Goal: Find specific page/section: Find specific page/section

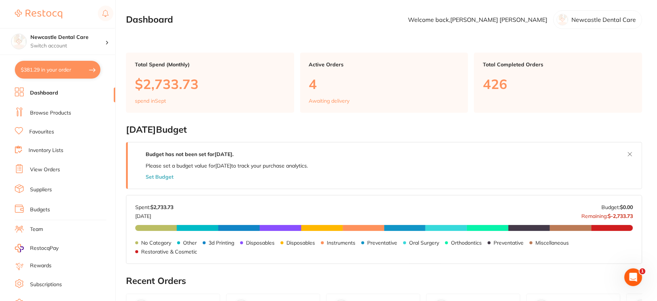
click at [49, 114] on link "Browse Products" at bounding box center [50, 112] width 41 height 7
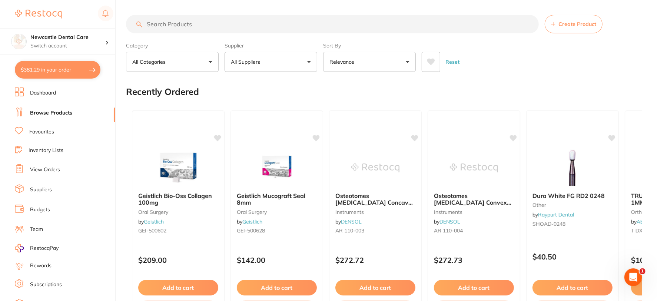
click at [183, 23] on input "search" at bounding box center [332, 24] width 413 height 19
type input "torque wrench"
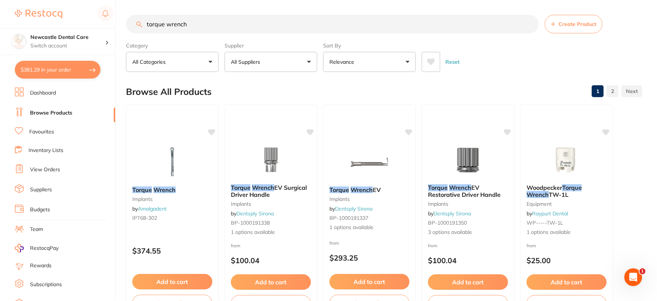
click at [52, 111] on link "Browse Products" at bounding box center [51, 112] width 42 height 7
click at [530, 23] on input "torque wrench" at bounding box center [332, 24] width 413 height 19
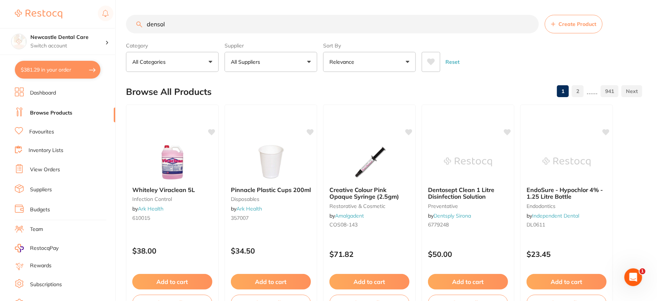
type input "densol"
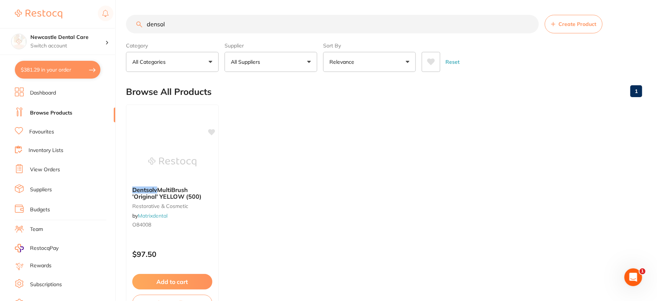
drag, startPoint x: 528, startPoint y: 23, endPoint x: 493, endPoint y: 28, distance: 35.2
click at [528, 23] on input "densol" at bounding box center [332, 24] width 413 height 19
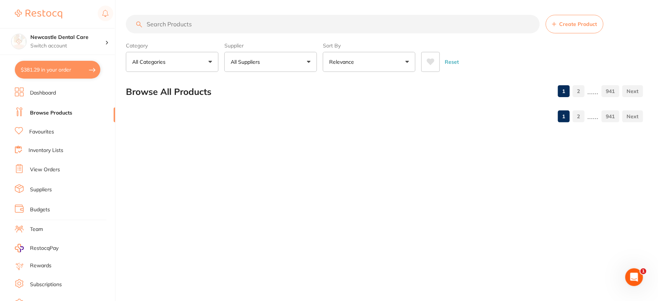
click at [305, 62] on button "All Suppliers" at bounding box center [270, 62] width 93 height 20
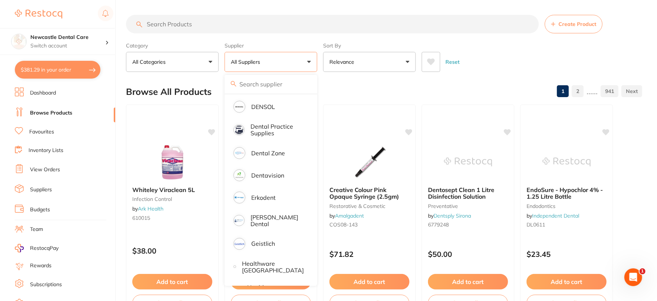
scroll to position [206, 0]
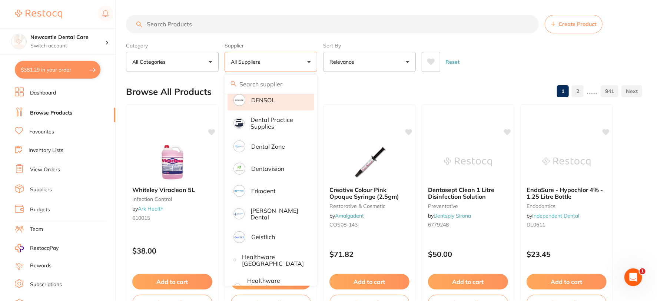
click at [268, 98] on p "DENSOL" at bounding box center [263, 100] width 24 height 7
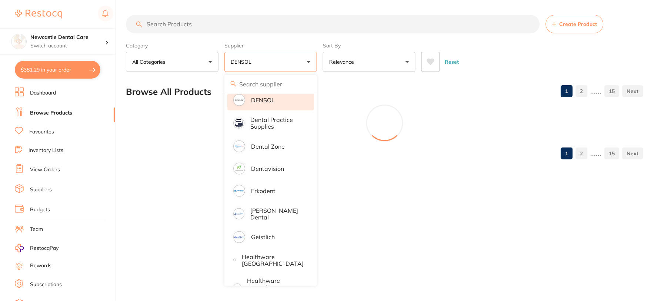
click at [526, 58] on div "Reset" at bounding box center [530, 59] width 216 height 26
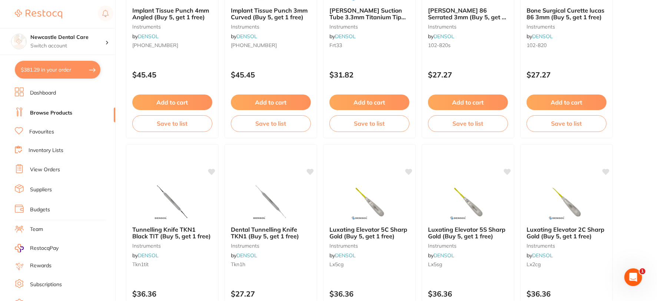
scroll to position [535, 0]
